Goal: Task Accomplishment & Management: Use online tool/utility

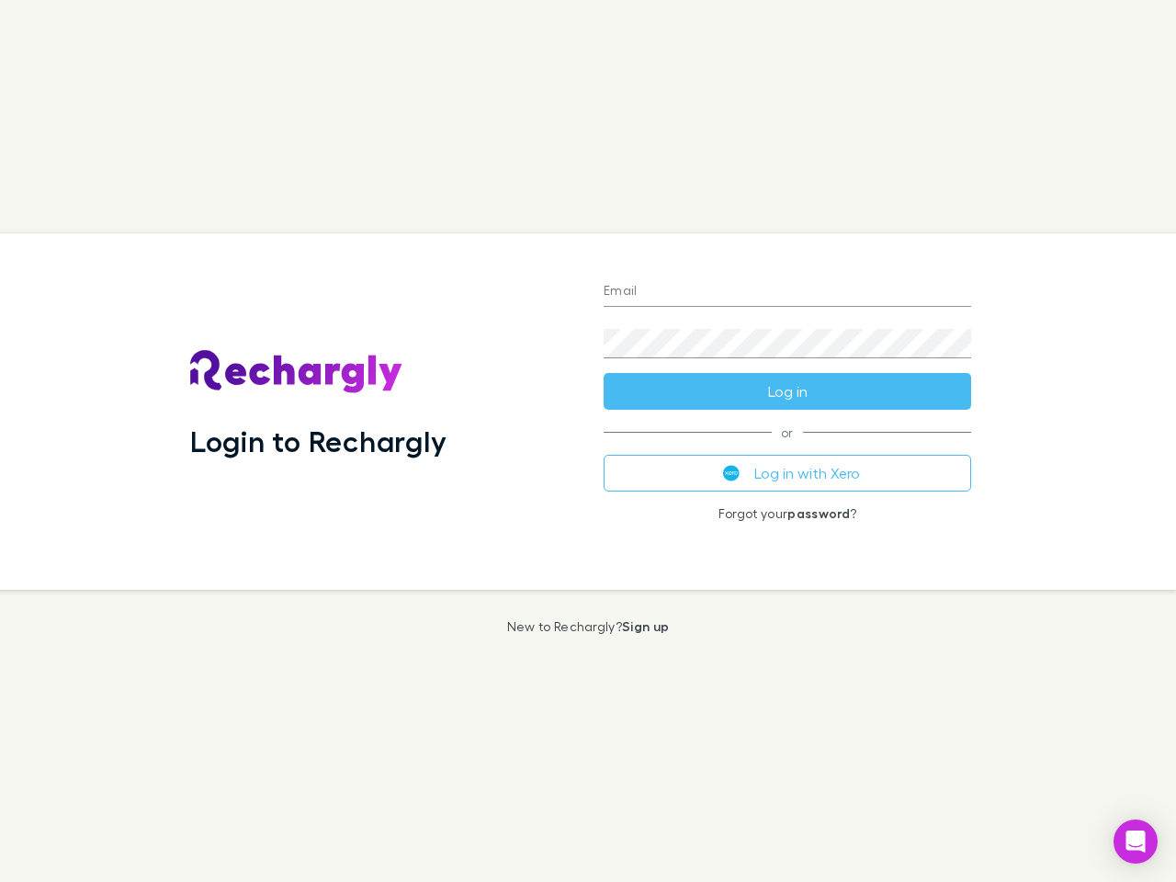
click at [588, 441] on div "Login to Rechargly" at bounding box center [381, 411] width 413 height 356
click at [787, 292] on input "Email" at bounding box center [787, 291] width 367 height 29
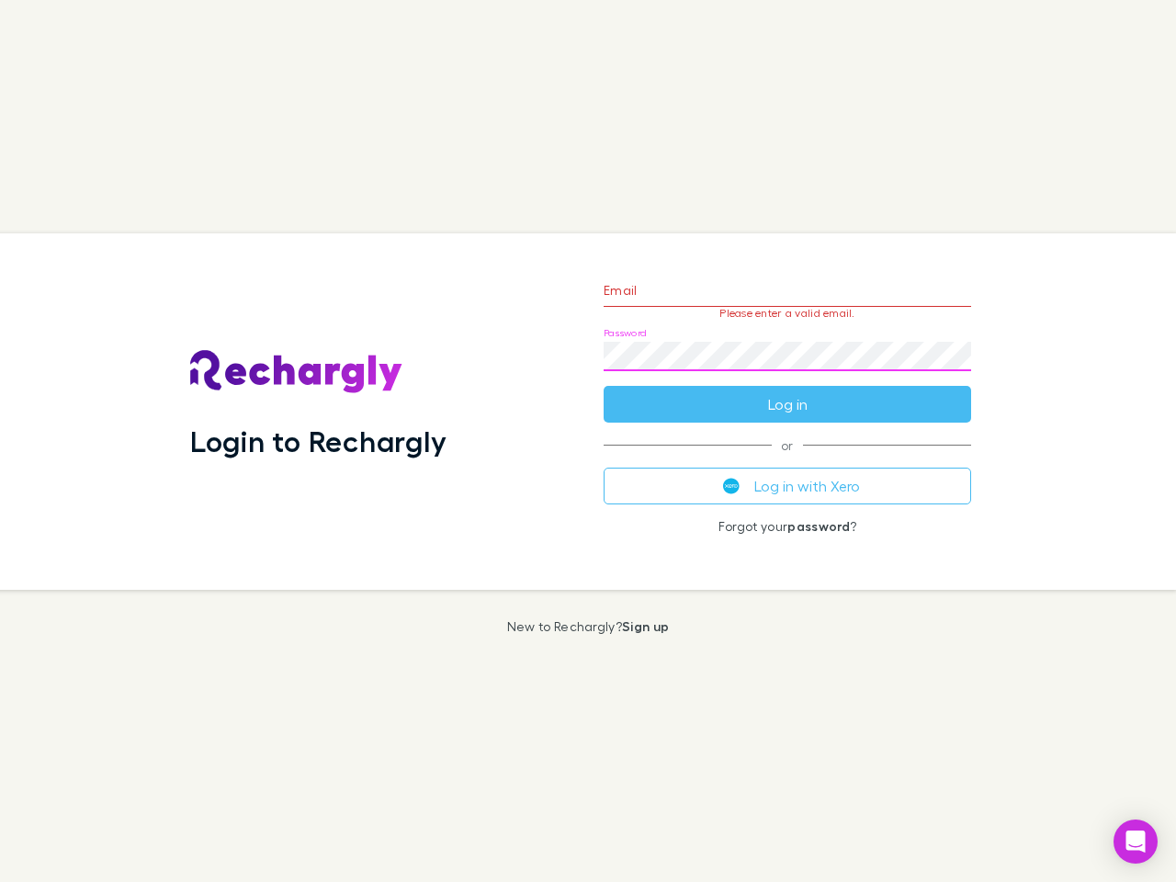
click at [787, 391] on form "Email Please enter a valid email. Password Log in" at bounding box center [787, 343] width 367 height 160
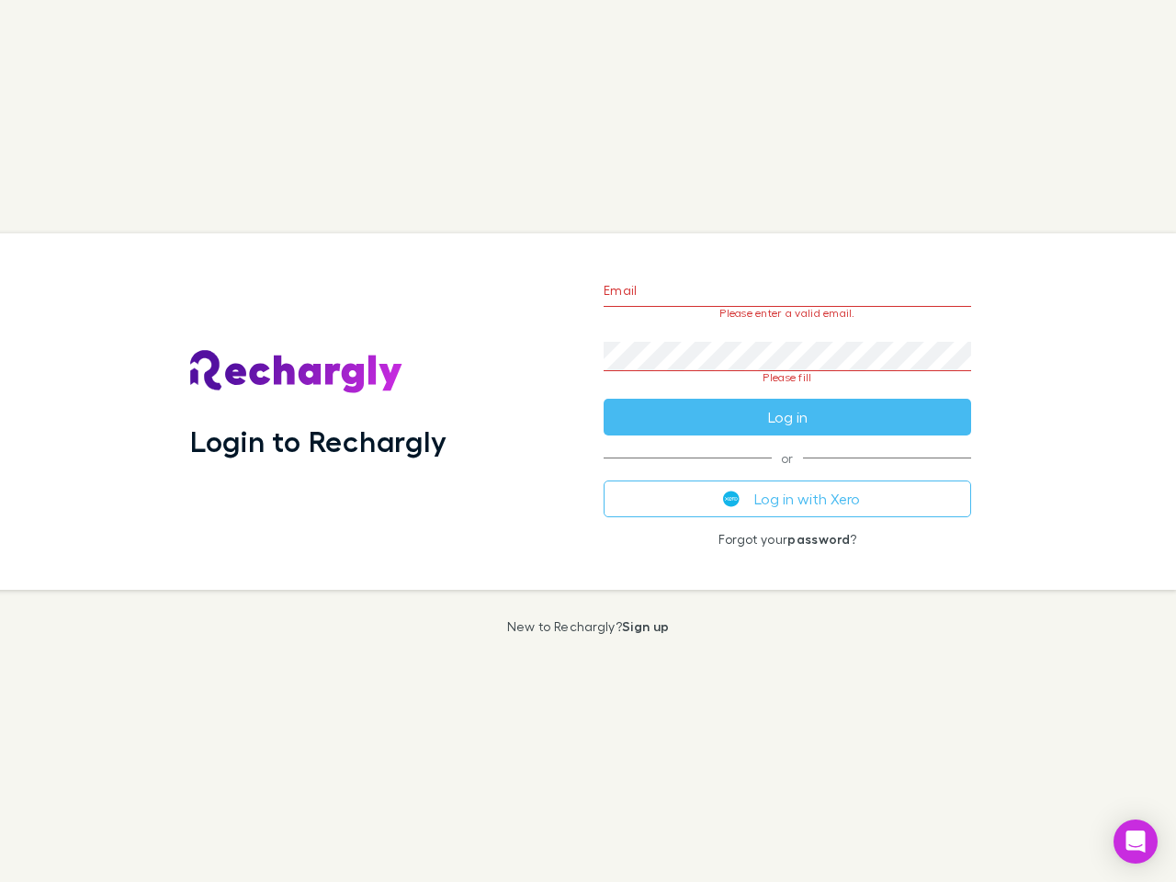
click at [787, 473] on div "Email Please enter a valid email. Password Please fill Log in or Log in with Xe…" at bounding box center [787, 411] width 397 height 356
click at [1136, 842] on icon "Open Intercom Messenger" at bounding box center [1135, 842] width 19 height 22
